Goal: Contribute content

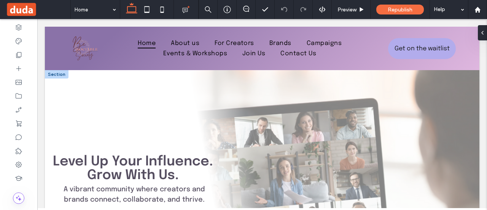
drag, startPoint x: 37, startPoint y: 19, endPoint x: 259, endPoint y: 96, distance: 234.9
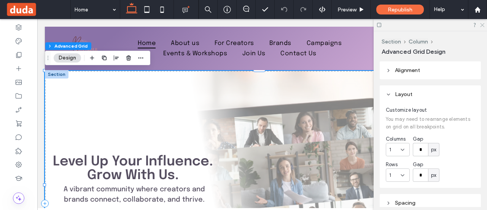
click at [484, 26] on icon at bounding box center [482, 24] width 5 height 5
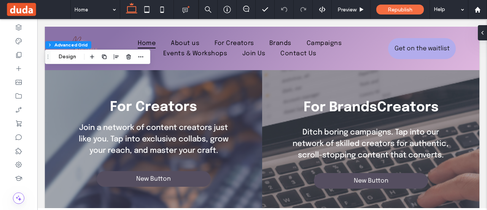
scroll to position [931, 0]
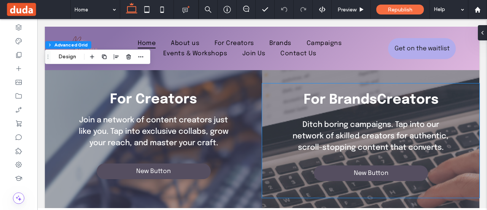
click at [384, 102] on strong "For BrandsCreators" at bounding box center [371, 100] width 135 height 14
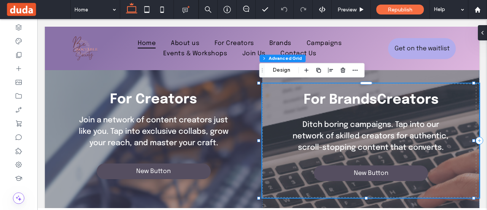
click at [398, 96] on strong "For BrandsCreators" at bounding box center [371, 100] width 135 height 14
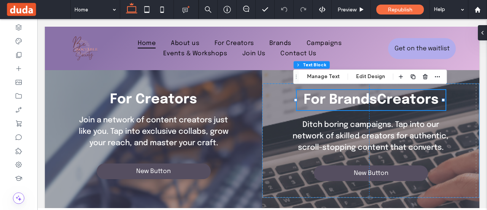
click at [375, 97] on strong "For BrandsCreators" at bounding box center [371, 100] width 135 height 14
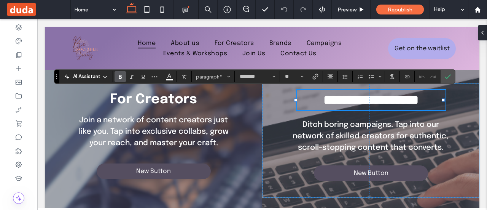
click at [375, 97] on strong "**********" at bounding box center [371, 99] width 95 height 13
click at [445, 79] on icon "Confirm" at bounding box center [448, 76] width 6 height 6
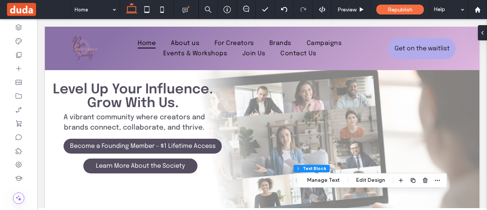
scroll to position [0, 0]
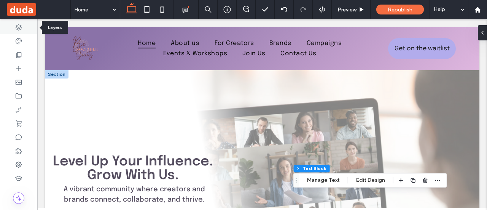
click at [17, 23] on div at bounding box center [18, 28] width 37 height 14
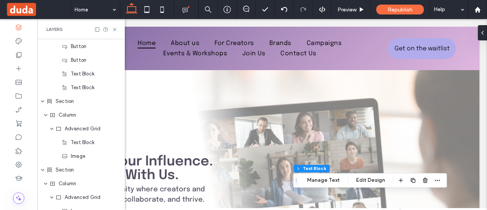
scroll to position [189, 0]
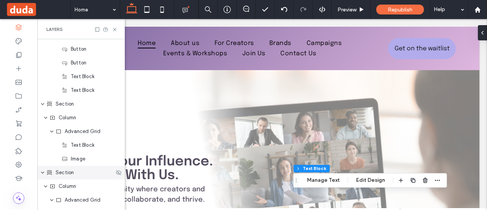
click at [74, 169] on div "Section" at bounding box center [80, 173] width 68 height 8
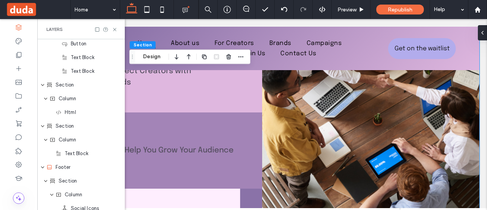
scroll to position [709, 0]
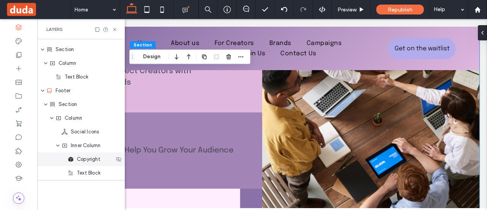
click at [97, 163] on div "Copyright" at bounding box center [81, 159] width 88 height 14
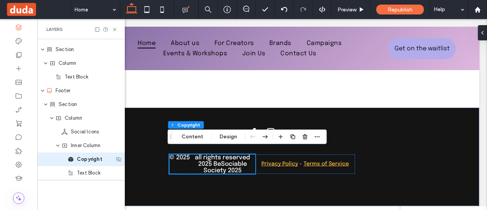
scroll to position [1533, 0]
